Goal: Check status

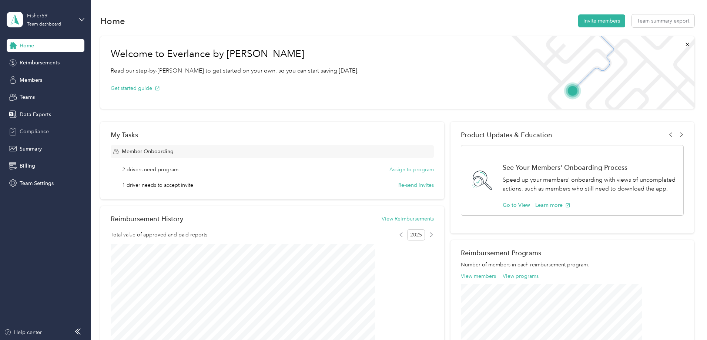
click at [37, 131] on span "Compliance" at bounding box center [34, 132] width 29 height 8
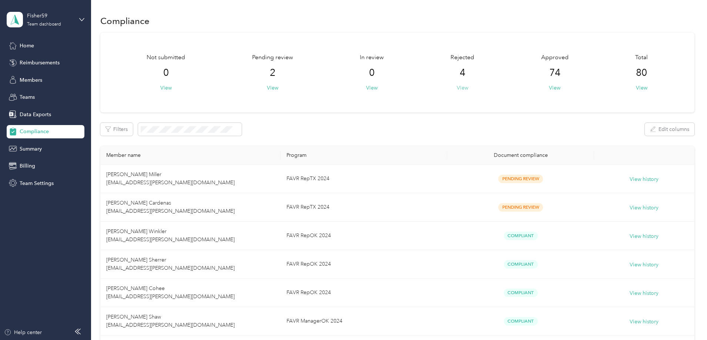
click at [457, 88] on button "View" at bounding box center [462, 88] width 11 height 8
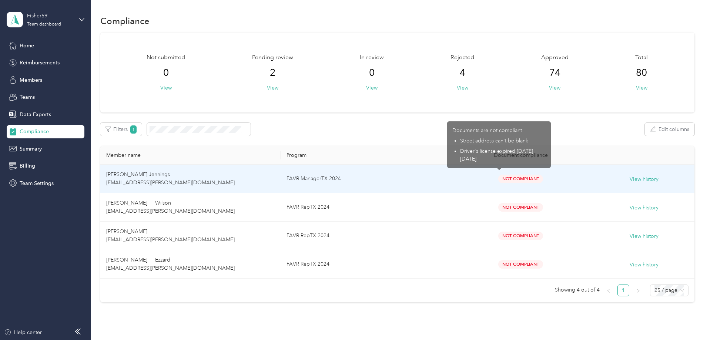
click at [434, 177] on td "FAVR ManagerTX 2024" at bounding box center [364, 179] width 167 height 28
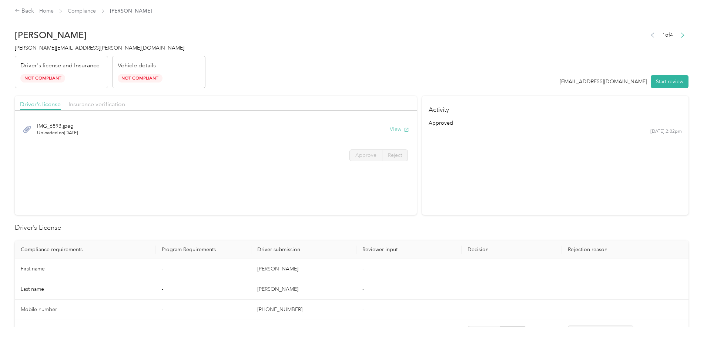
click at [390, 129] on button "View" at bounding box center [399, 129] width 19 height 8
